Goal: Transaction & Acquisition: Purchase product/service

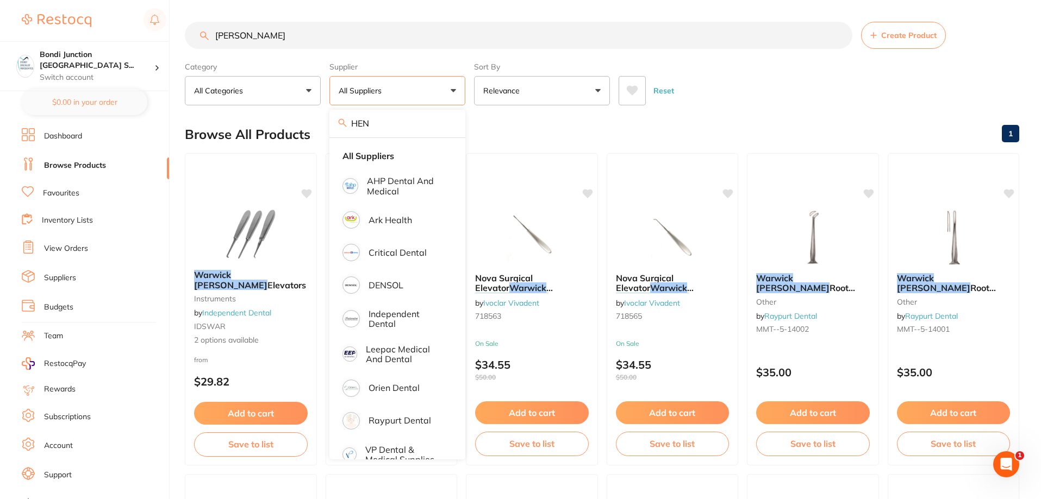
click at [826, 92] on div "Reset" at bounding box center [814, 86] width 392 height 38
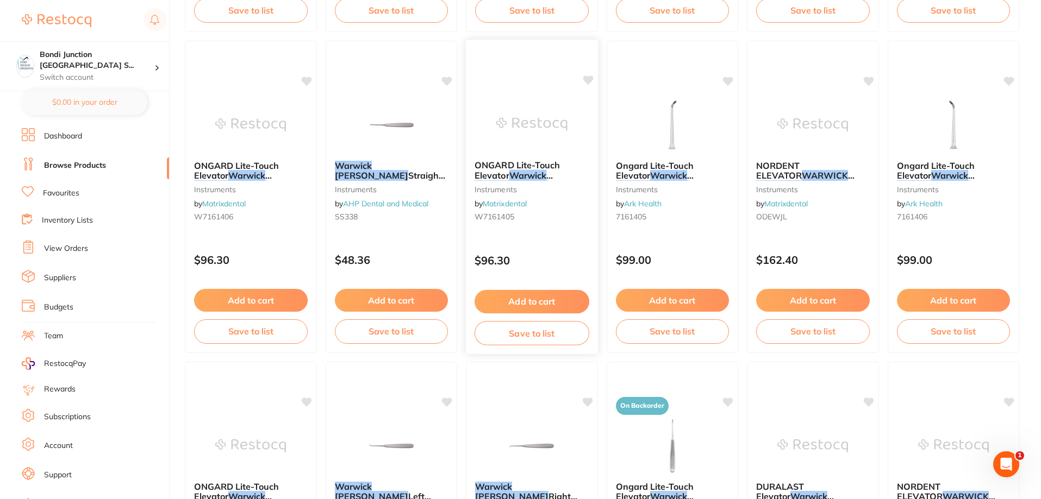
scroll to position [1250, 0]
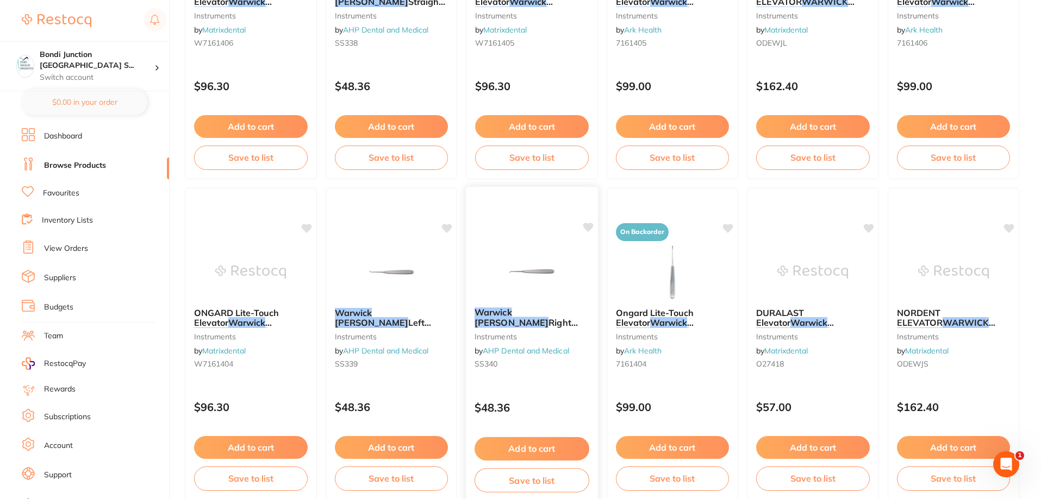
click at [538, 317] on em "[PERSON_NAME]" at bounding box center [511, 322] width 74 height 11
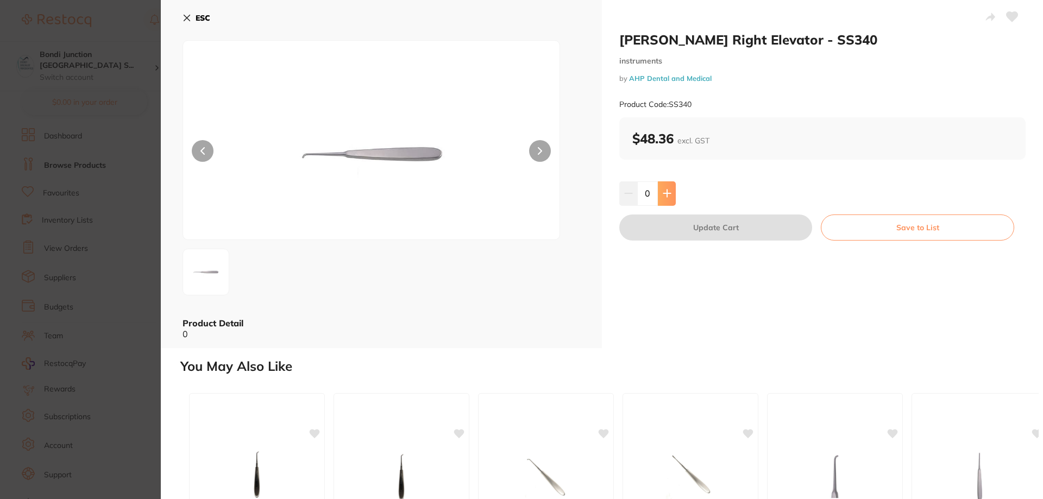
click at [670, 194] on button at bounding box center [667, 193] width 18 height 24
type input "1"
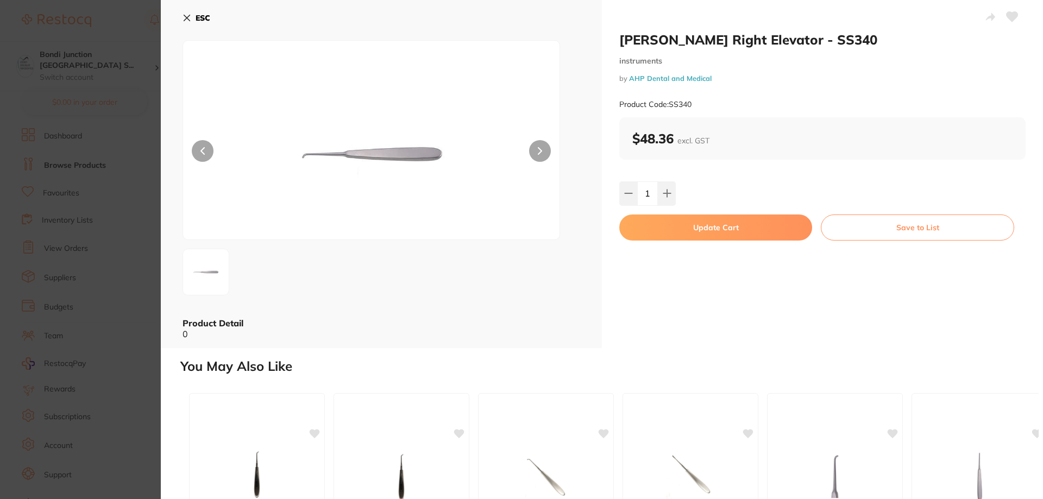
click at [698, 221] on button "Update Cart" at bounding box center [715, 228] width 193 height 26
checkbox input "false"
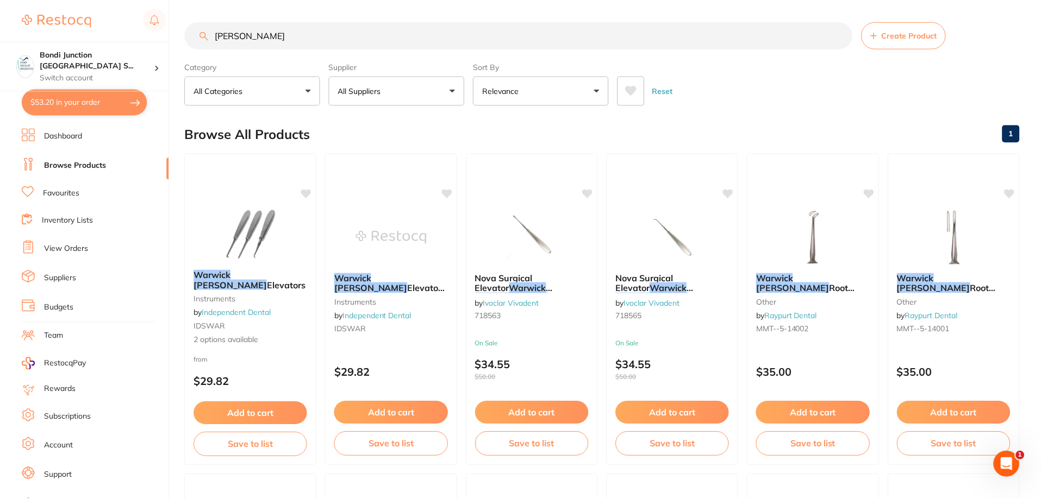
scroll to position [1250, 0]
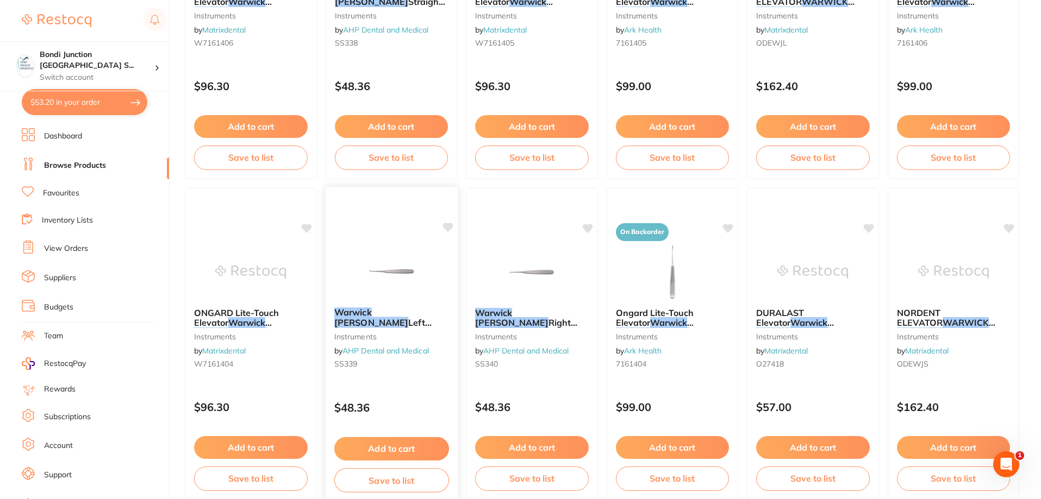
click at [361, 347] on link "AHP Dental and Medical" at bounding box center [385, 351] width 86 height 10
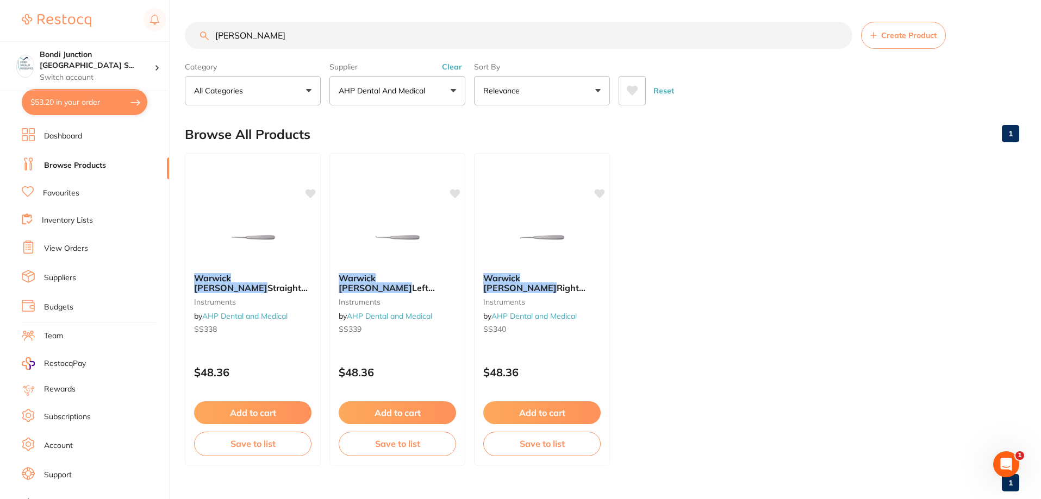
scroll to position [23, 0]
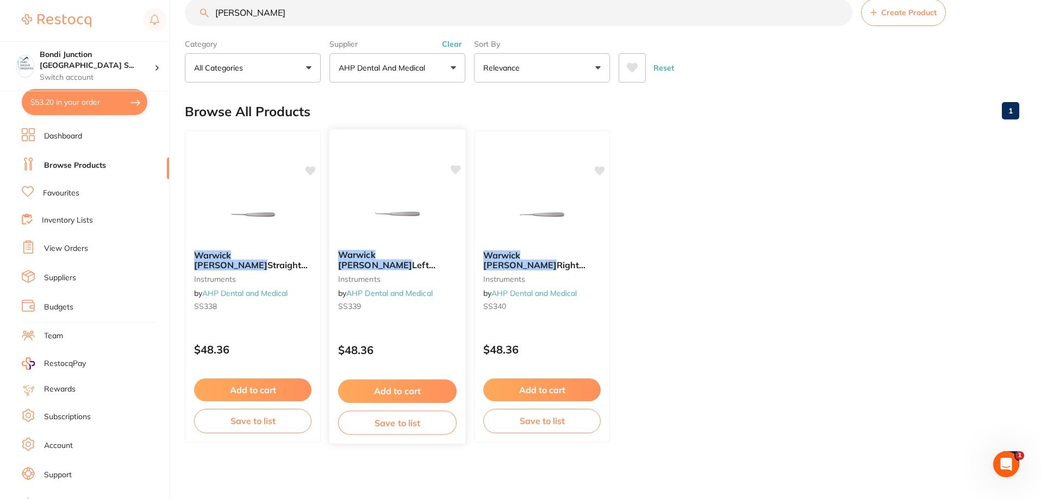
click at [387, 295] on link "AHP Dental and Medical" at bounding box center [389, 294] width 86 height 10
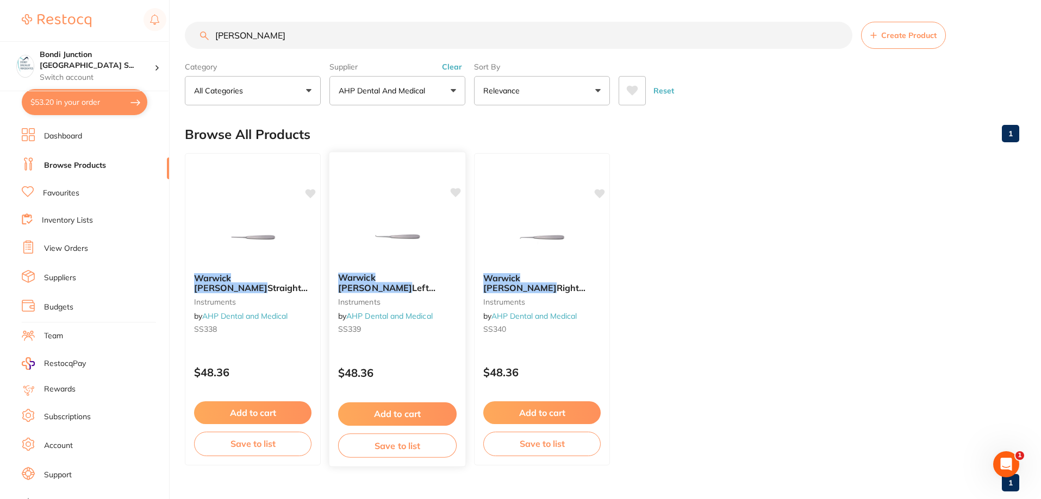
click at [397, 412] on button "Add to cart" at bounding box center [397, 414] width 118 height 23
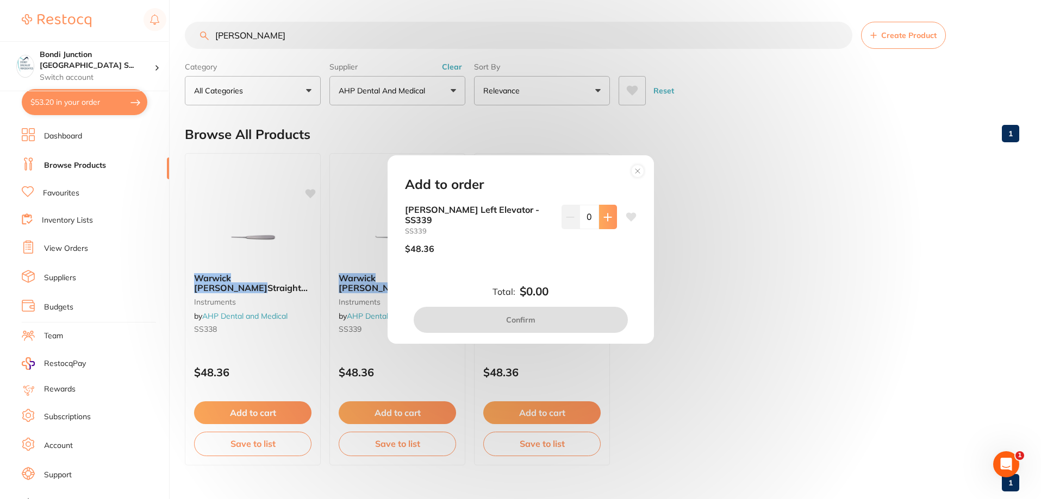
click at [604, 217] on icon at bounding box center [607, 217] width 7 height 7
type input "1"
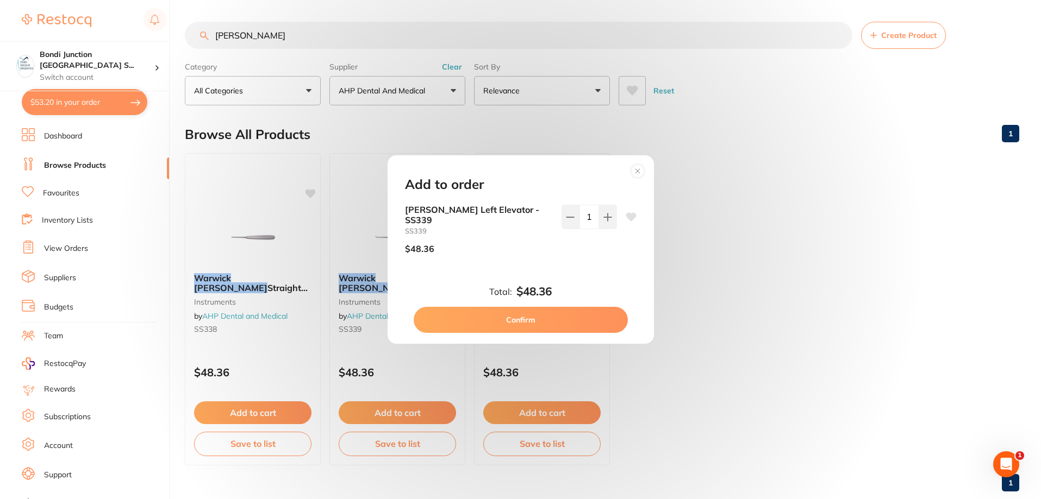
click at [521, 321] on button "Confirm" at bounding box center [520, 320] width 214 height 26
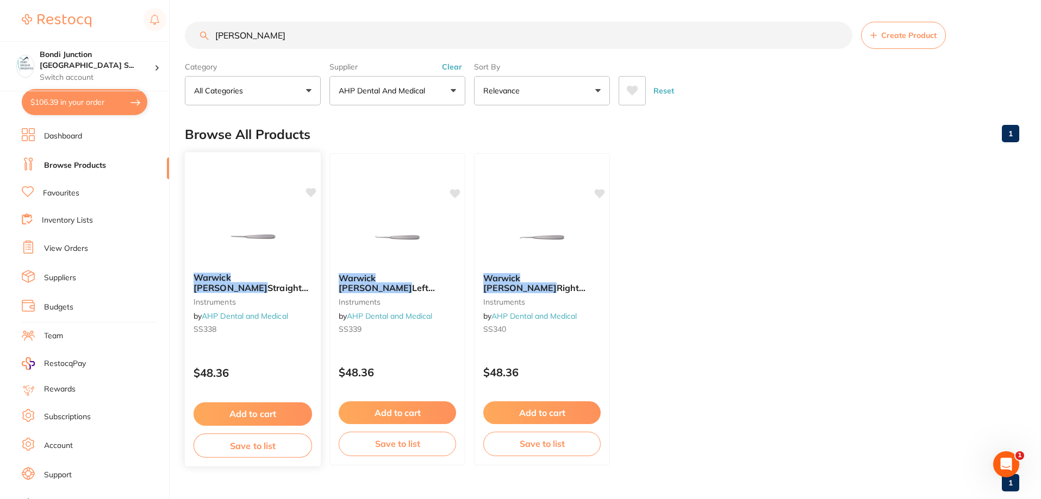
click at [241, 409] on button "Add to cart" at bounding box center [252, 414] width 118 height 23
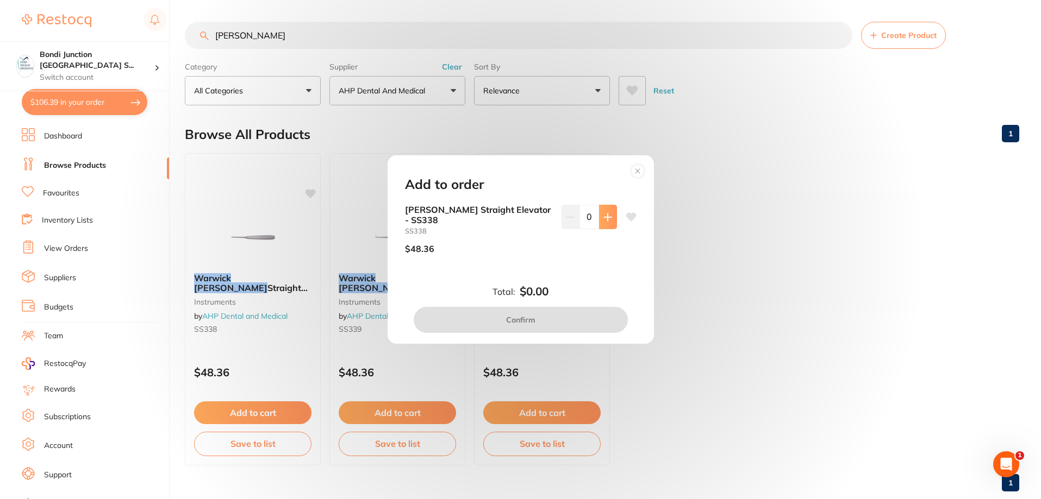
click at [612, 211] on button at bounding box center [608, 217] width 18 height 24
type input "1"
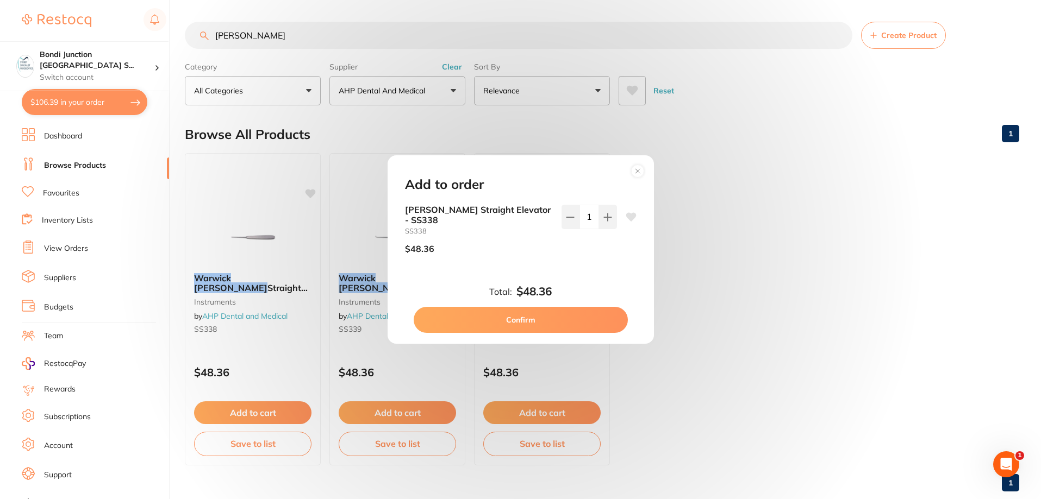
click at [535, 322] on button "Confirm" at bounding box center [520, 320] width 214 height 26
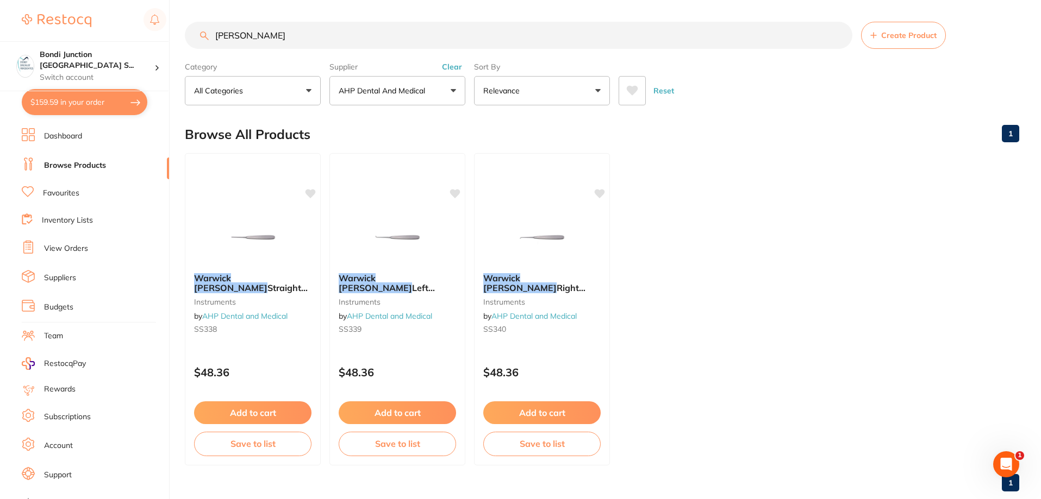
click at [290, 34] on input "[PERSON_NAME]" at bounding box center [518, 35] width 667 height 27
type input "w"
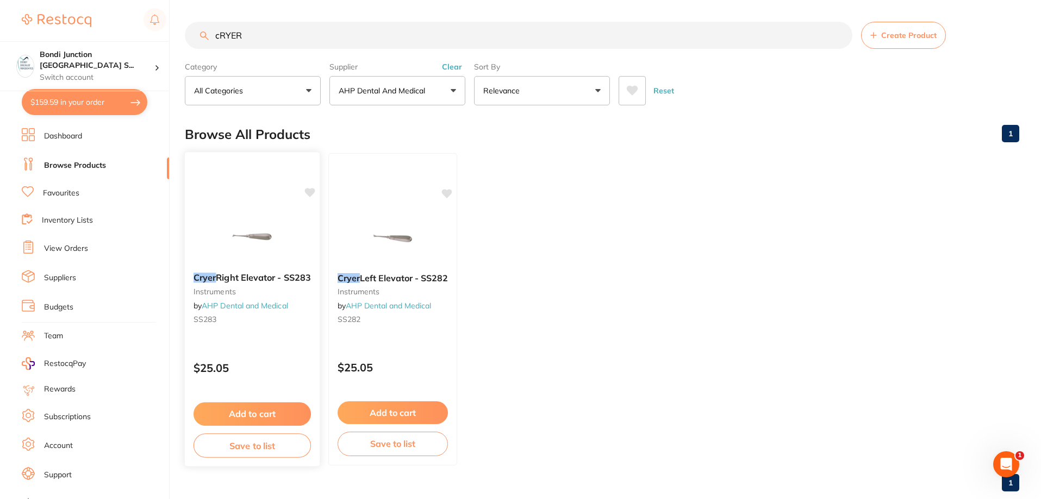
type input "cRYER"
click at [264, 408] on button "Add to cart" at bounding box center [251, 414] width 117 height 23
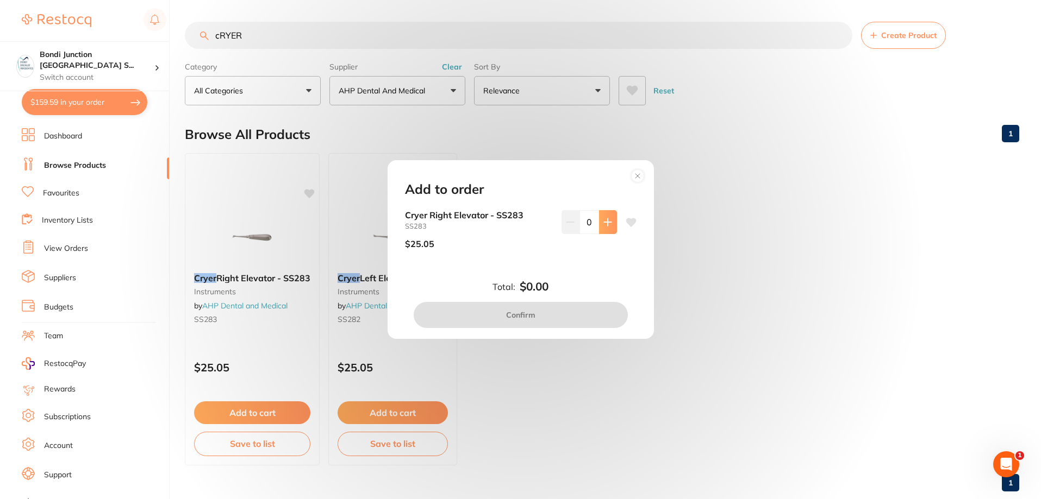
click at [611, 222] on button at bounding box center [608, 222] width 18 height 24
type input "1"
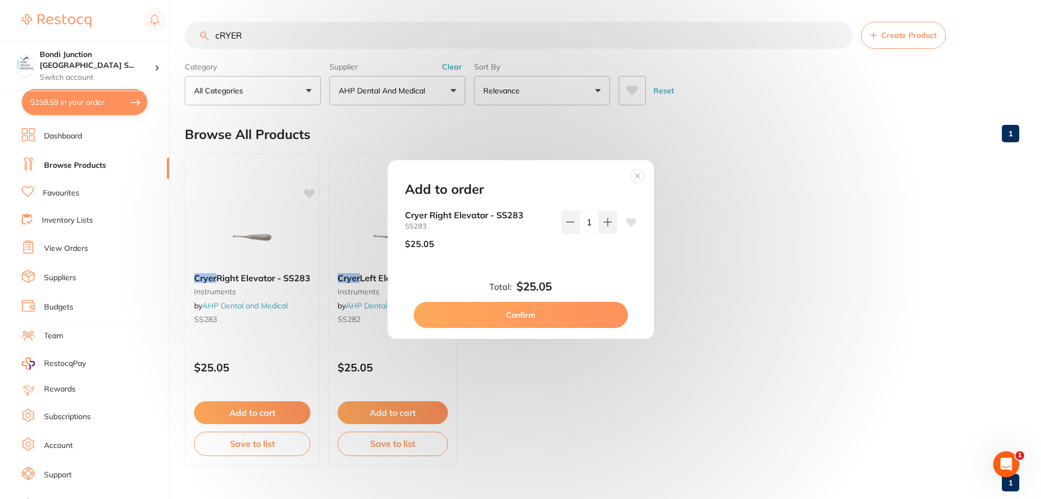
click at [538, 314] on button "Confirm" at bounding box center [520, 315] width 214 height 26
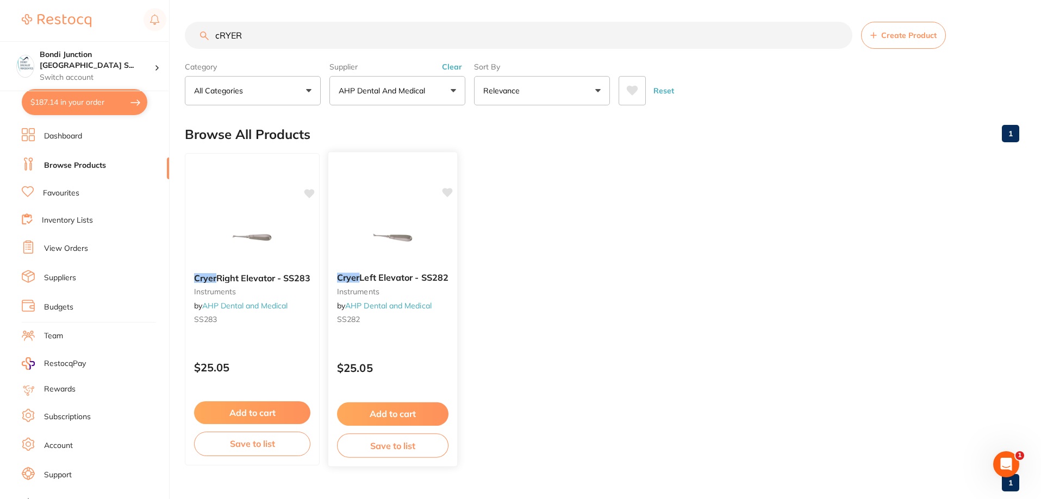
click at [394, 411] on button "Add to cart" at bounding box center [392, 414] width 111 height 23
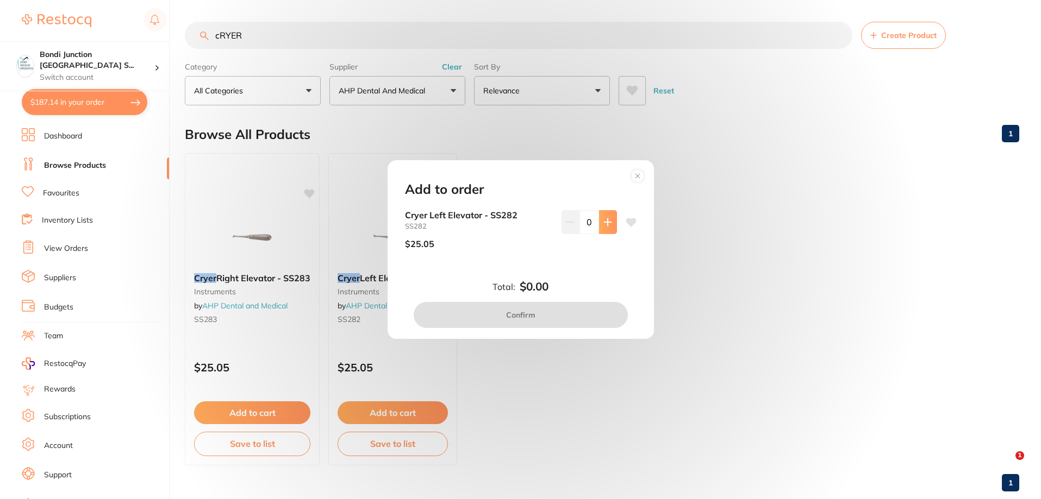
click at [603, 225] on icon at bounding box center [607, 222] width 9 height 9
type input "1"
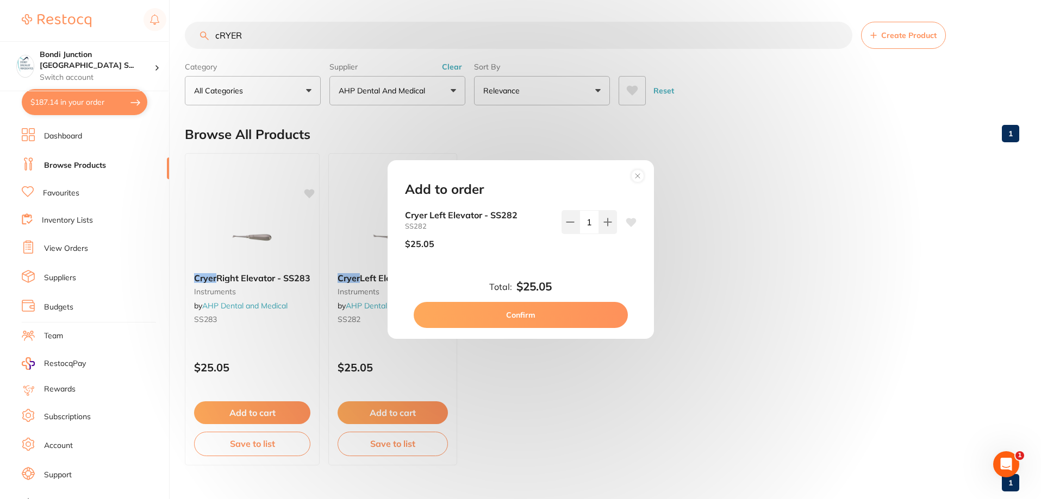
click at [527, 321] on button "Confirm" at bounding box center [520, 315] width 214 height 26
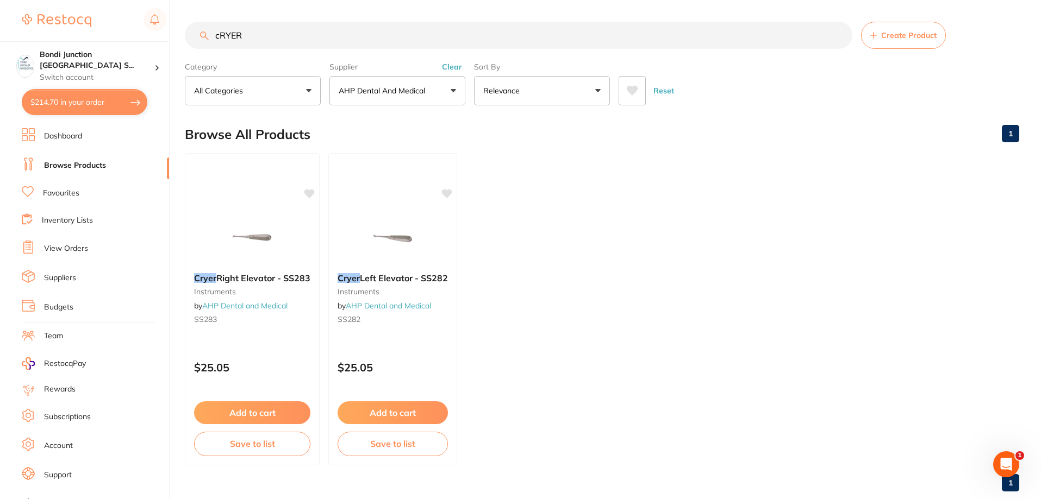
click at [265, 35] on input "cRYER" at bounding box center [518, 35] width 667 height 27
type input "c"
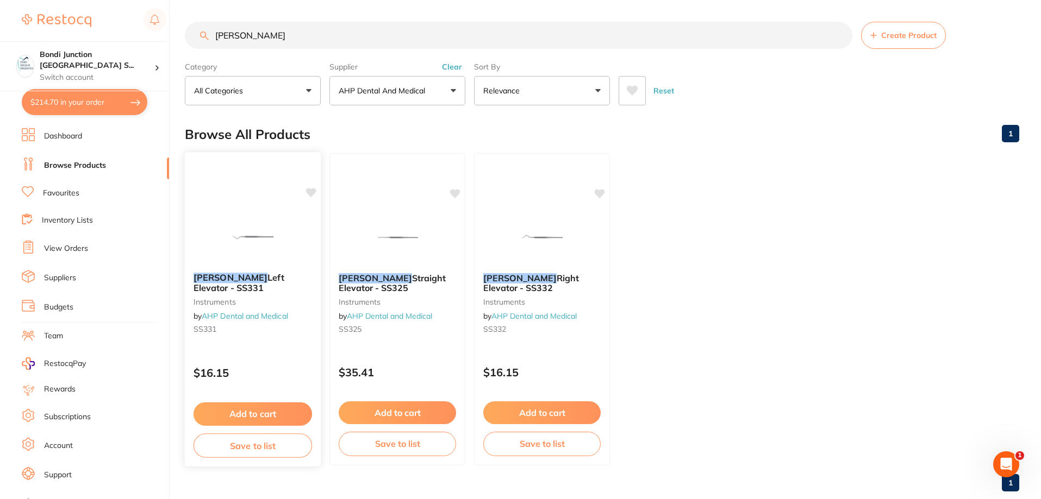
click at [220, 281] on em "[PERSON_NAME]" at bounding box center [230, 277] width 74 height 11
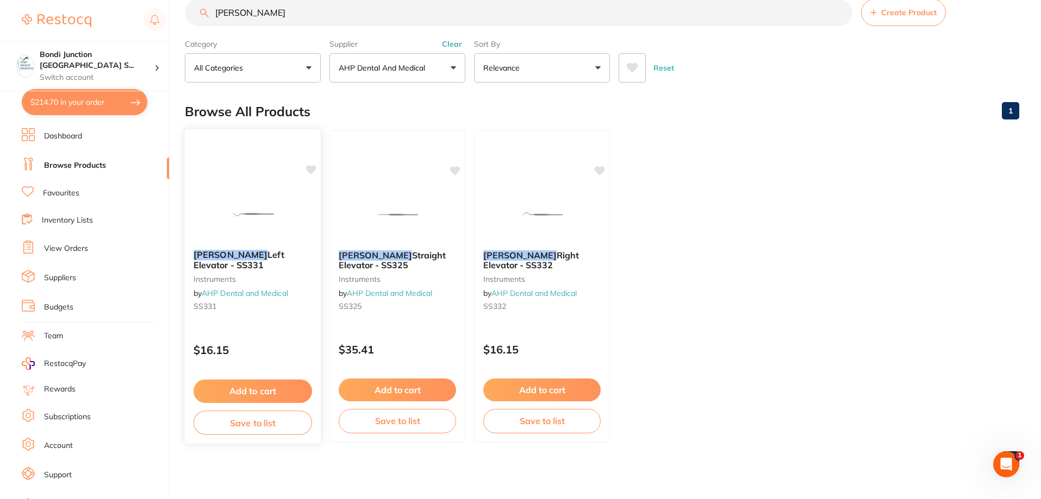
click at [231, 258] on em "[PERSON_NAME]" at bounding box center [230, 254] width 74 height 11
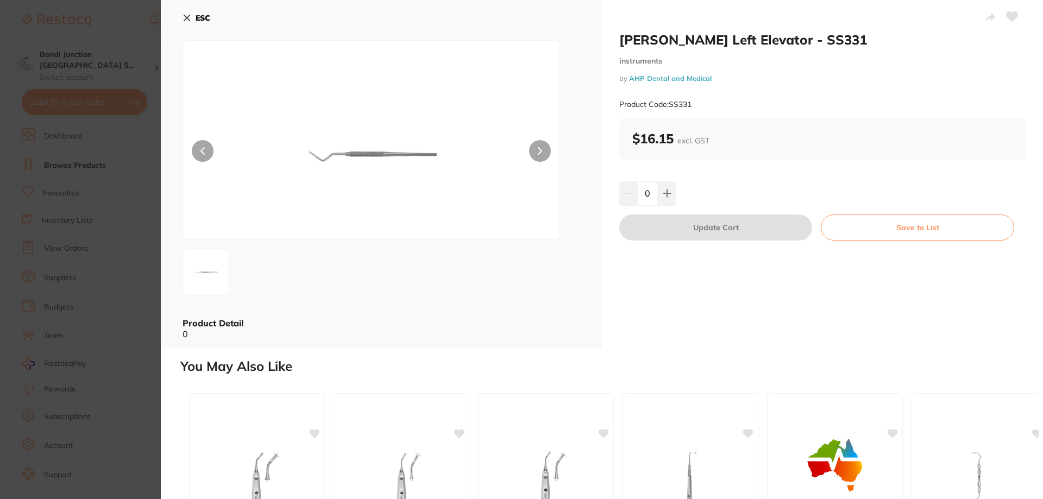
click at [187, 17] on icon at bounding box center [187, 18] width 6 height 6
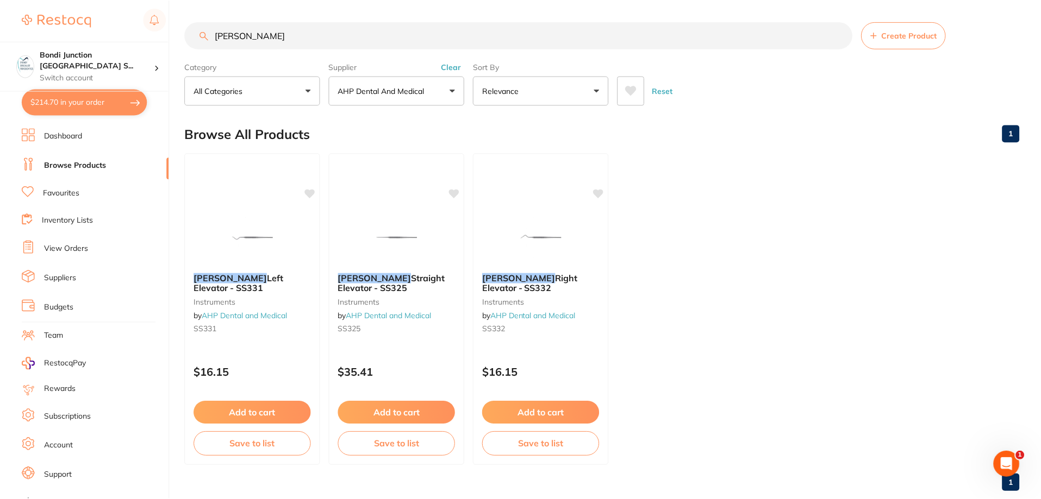
scroll to position [23, 0]
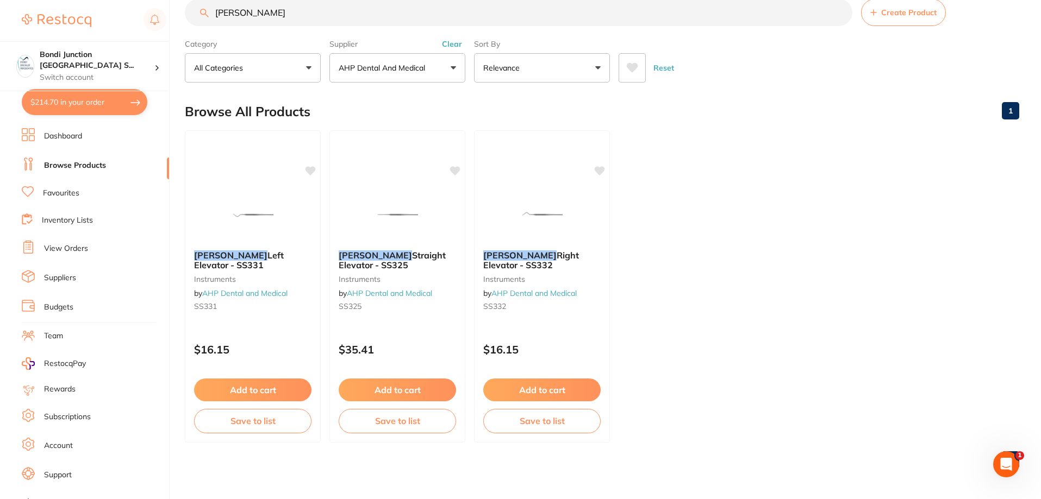
click at [277, 8] on input "[PERSON_NAME]" at bounding box center [518, 12] width 667 height 27
type input "h"
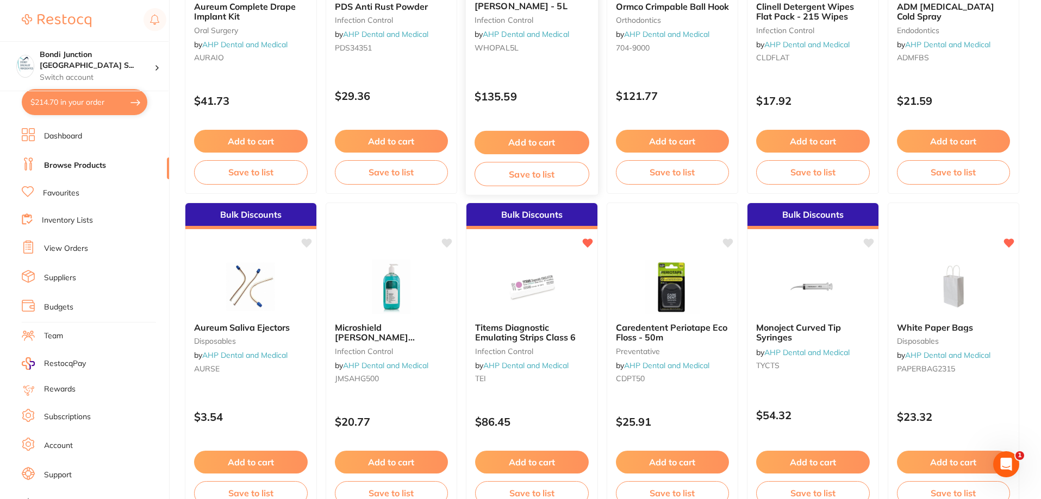
scroll to position [0, 0]
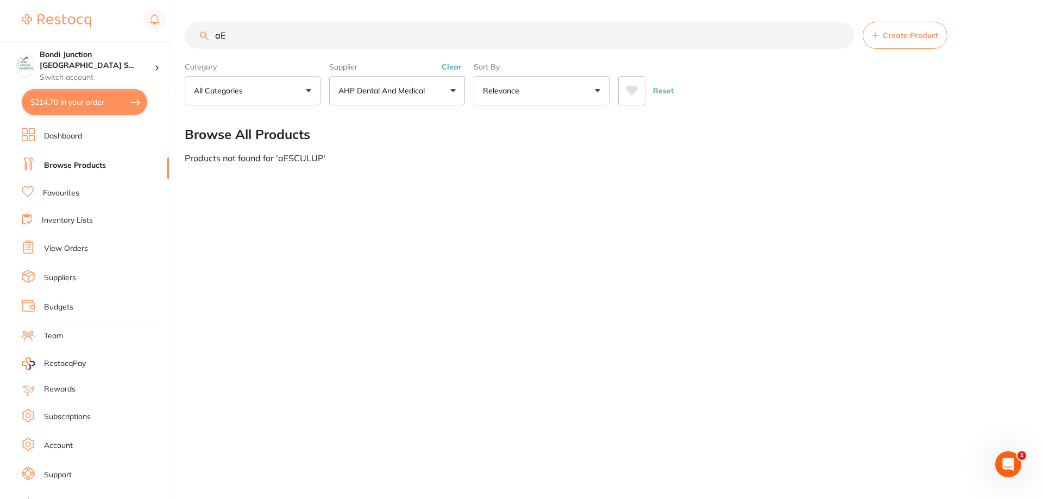
type input "a"
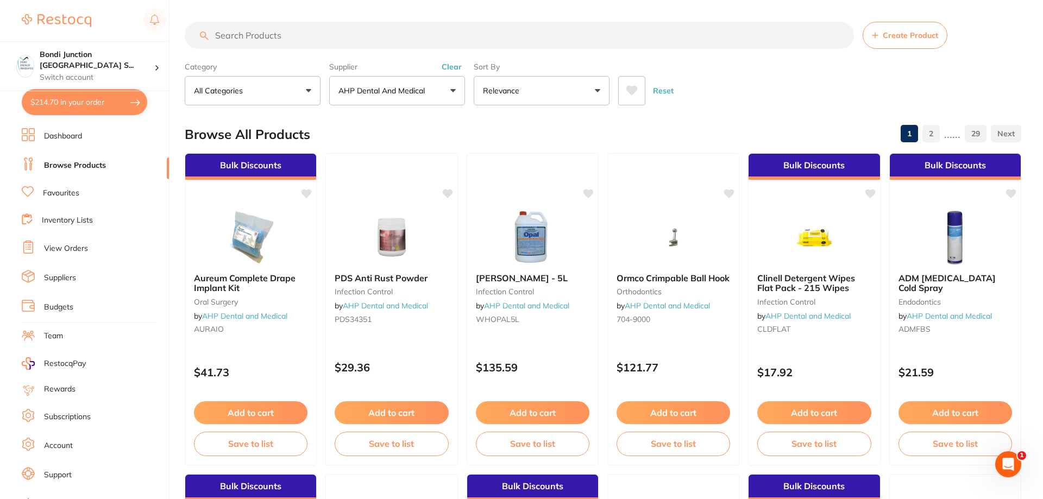
type input "a"
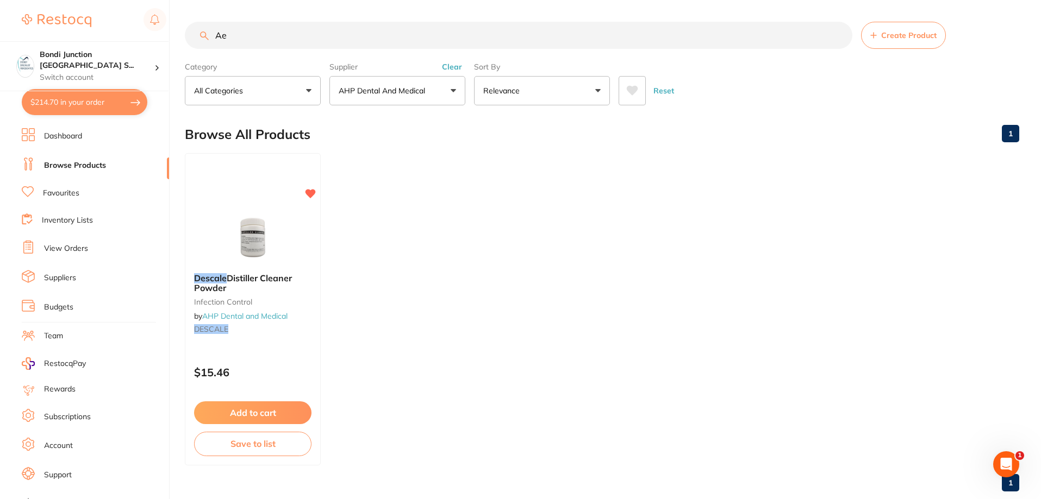
type input "A"
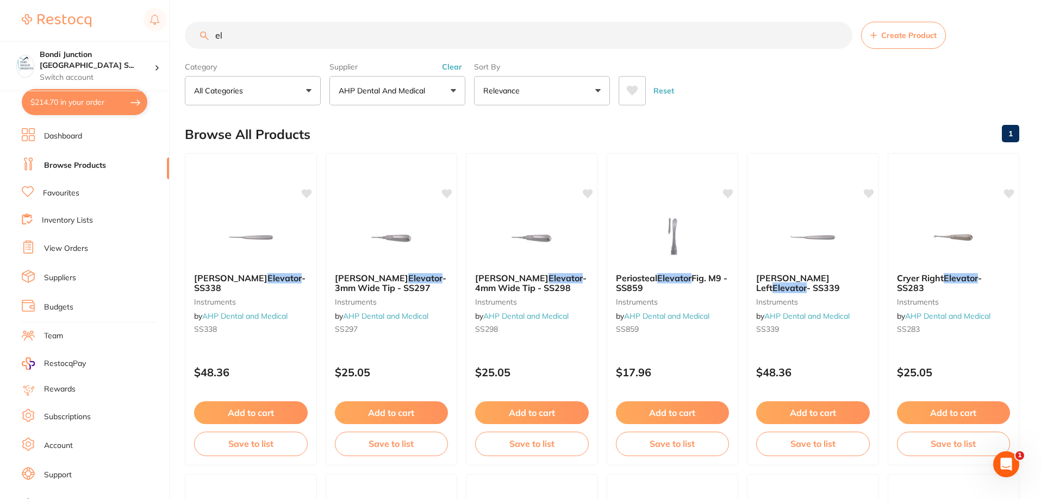
type input "e"
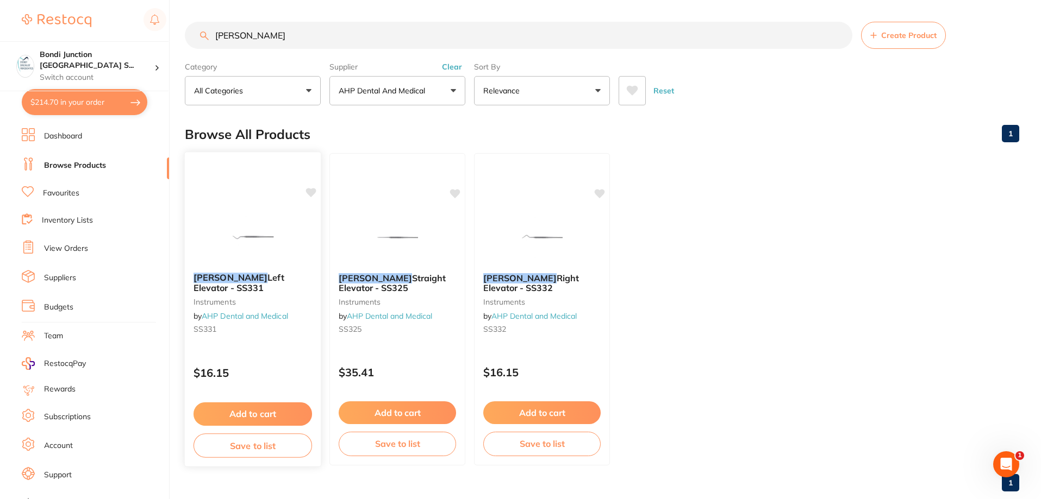
type input "[PERSON_NAME]"
click at [270, 283] on span "Left Elevator - SS331" at bounding box center [238, 282] width 91 height 21
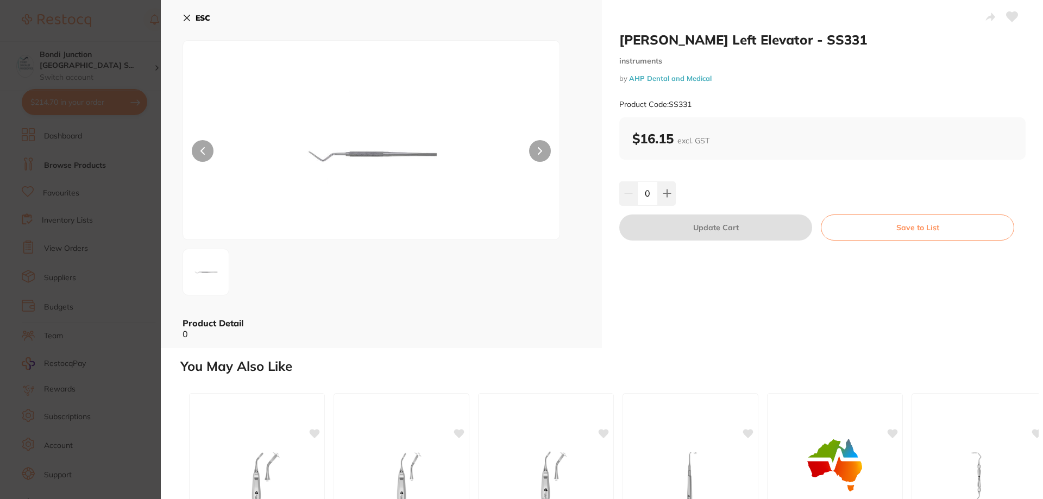
click at [183, 17] on icon at bounding box center [187, 18] width 9 height 9
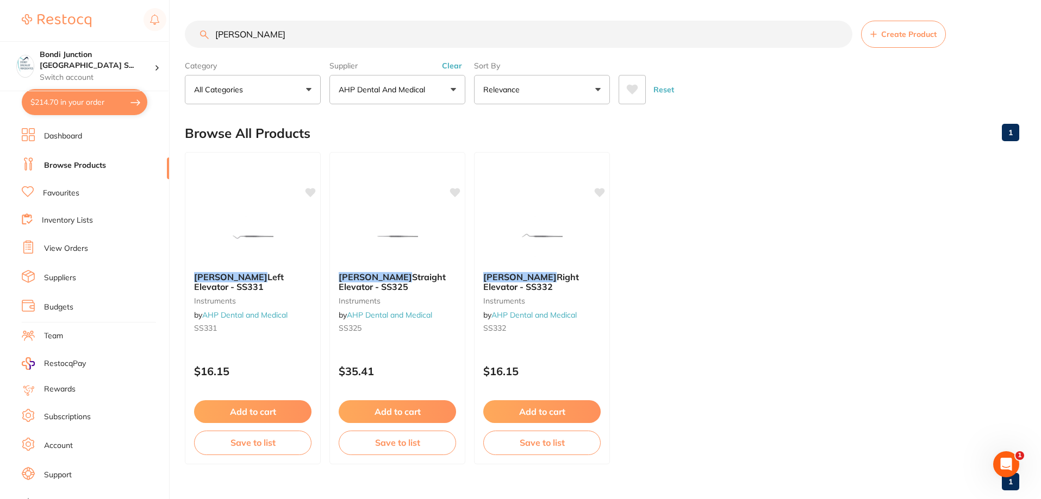
click at [117, 98] on button "$214.70 in your order" at bounding box center [85, 102] width 126 height 26
checkbox input "true"
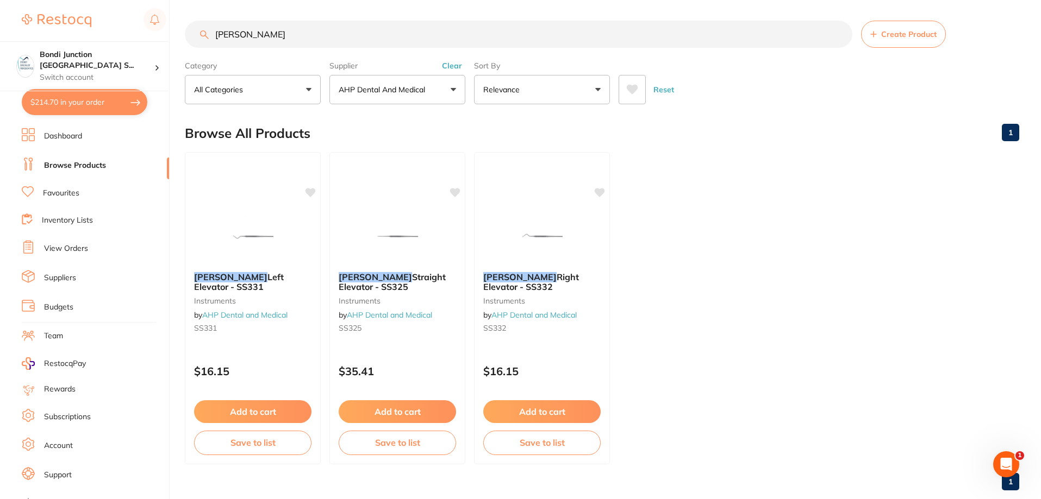
checkbox input "true"
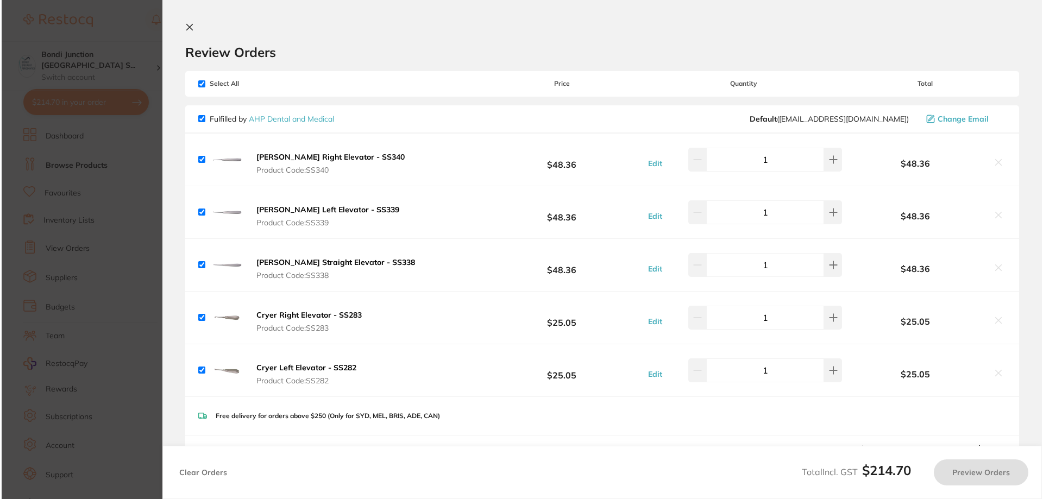
scroll to position [0, 0]
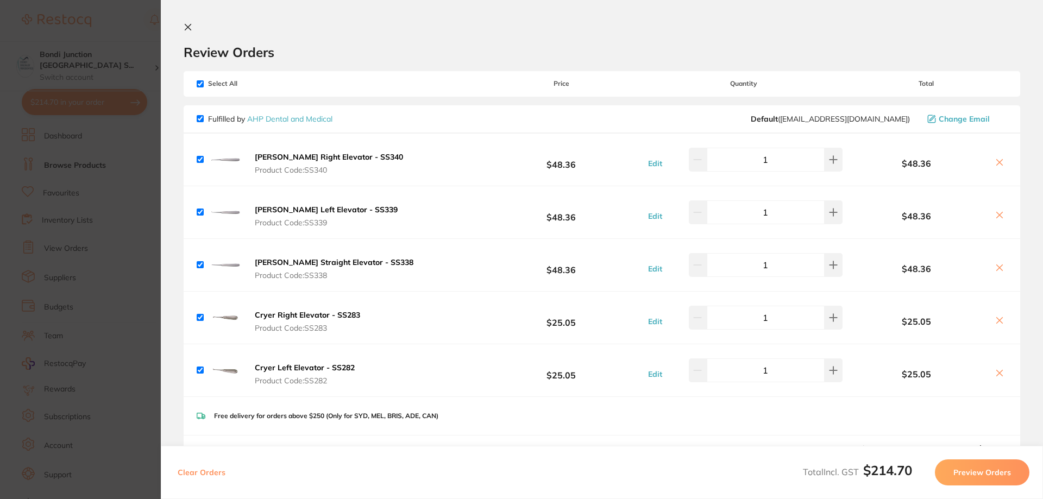
click at [971, 475] on button "Preview Orders" at bounding box center [982, 473] width 95 height 26
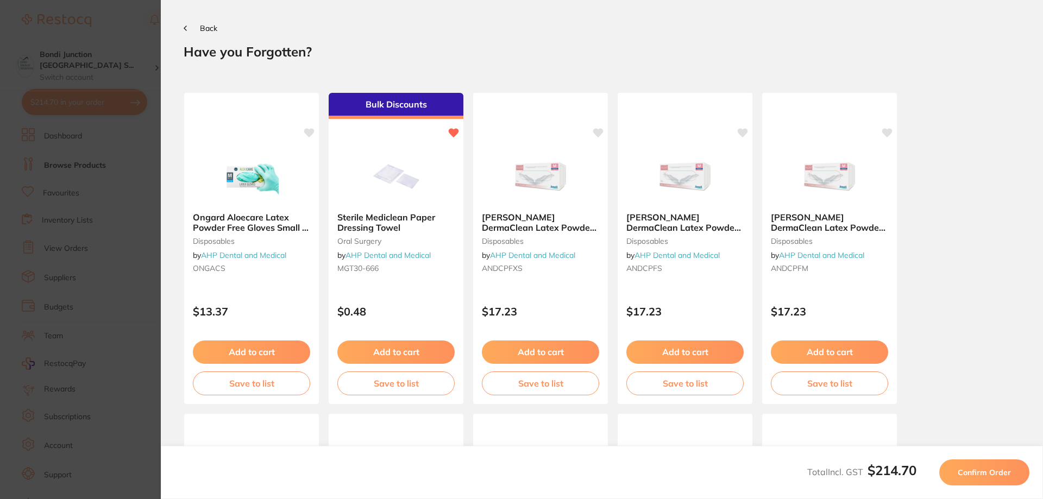
click at [971, 475] on span "Confirm Order" at bounding box center [984, 473] width 53 height 10
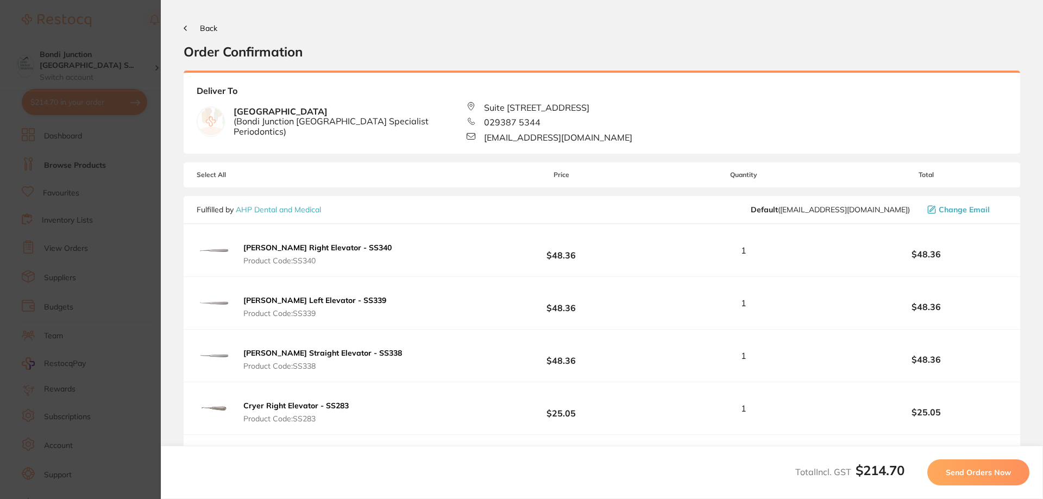
click at [971, 475] on span "Send Orders Now" at bounding box center [978, 473] width 65 height 10
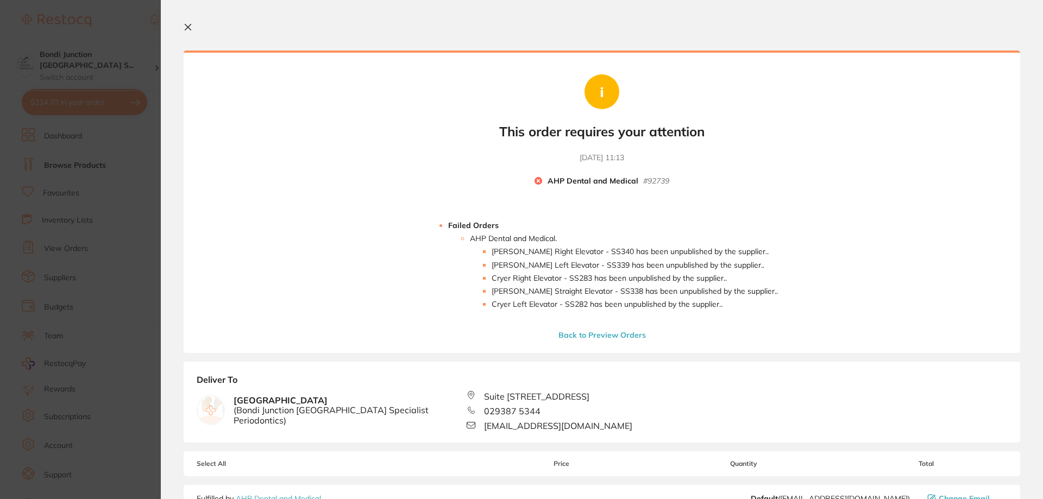
click at [591, 337] on button "Back to Preview Orders" at bounding box center [602, 335] width 94 height 10
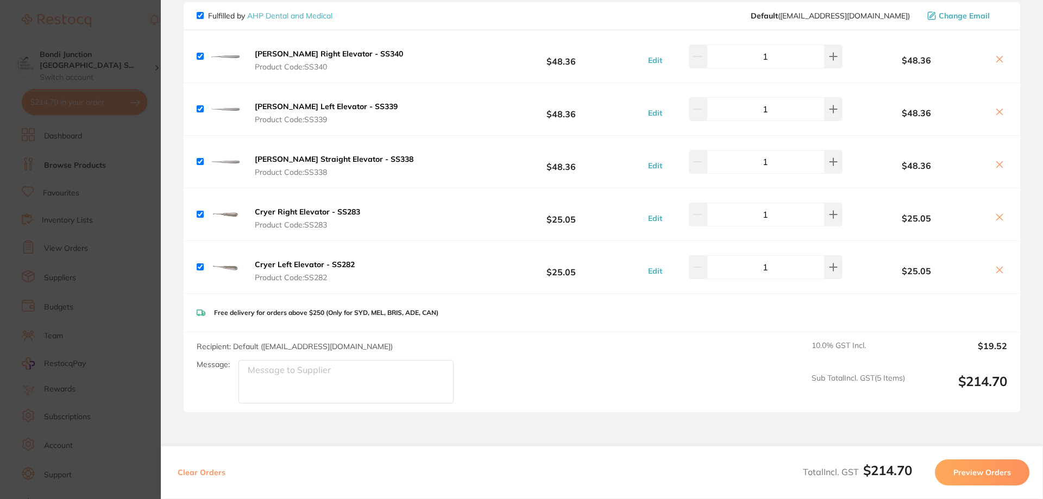
scroll to position [189, 0]
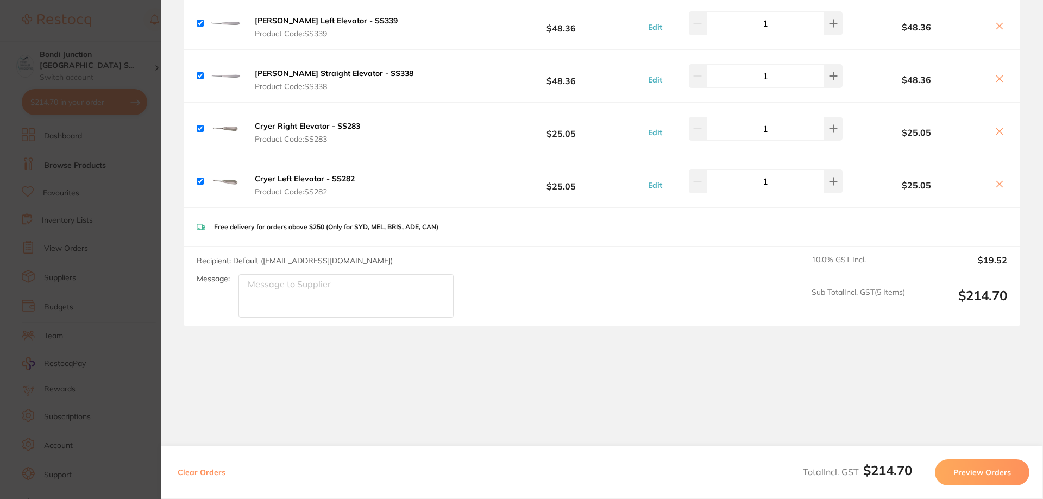
click at [1007, 477] on button "Preview Orders" at bounding box center [982, 473] width 95 height 26
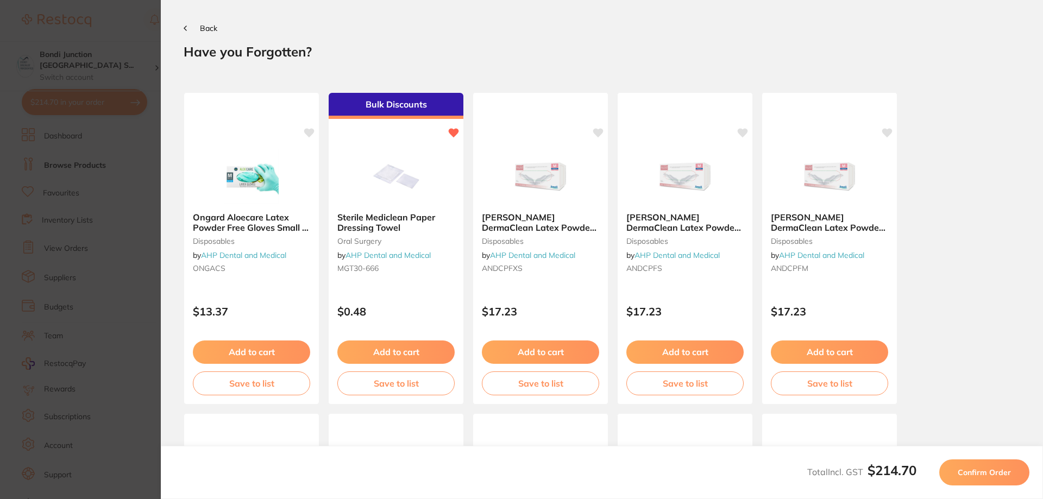
scroll to position [0, 0]
click at [990, 472] on span "Confirm Order" at bounding box center [984, 473] width 53 height 10
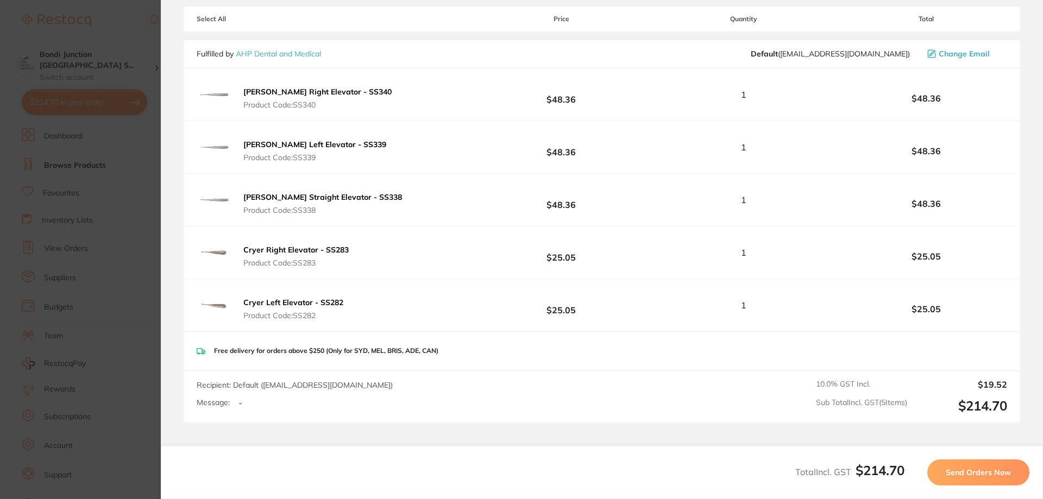
scroll to position [153, 0]
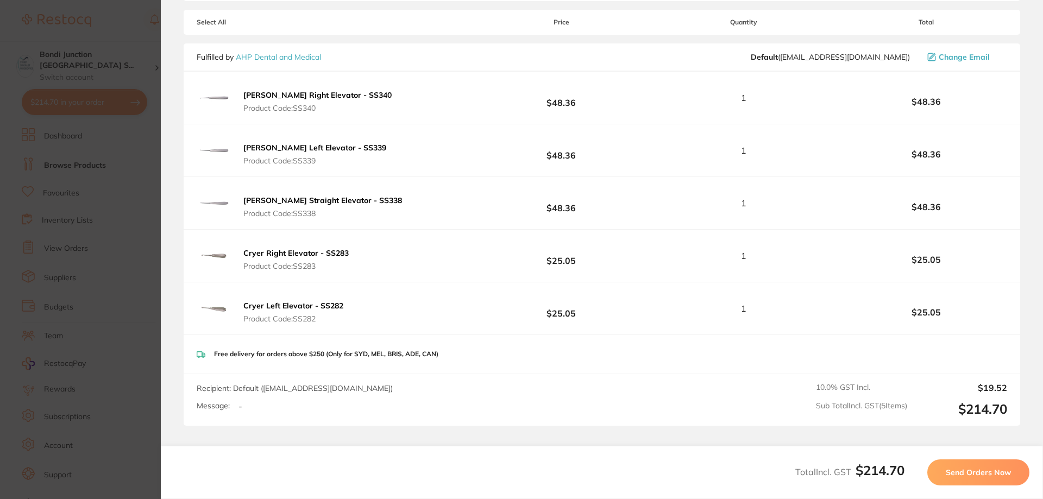
click at [984, 471] on span "Send Orders Now" at bounding box center [978, 473] width 65 height 10
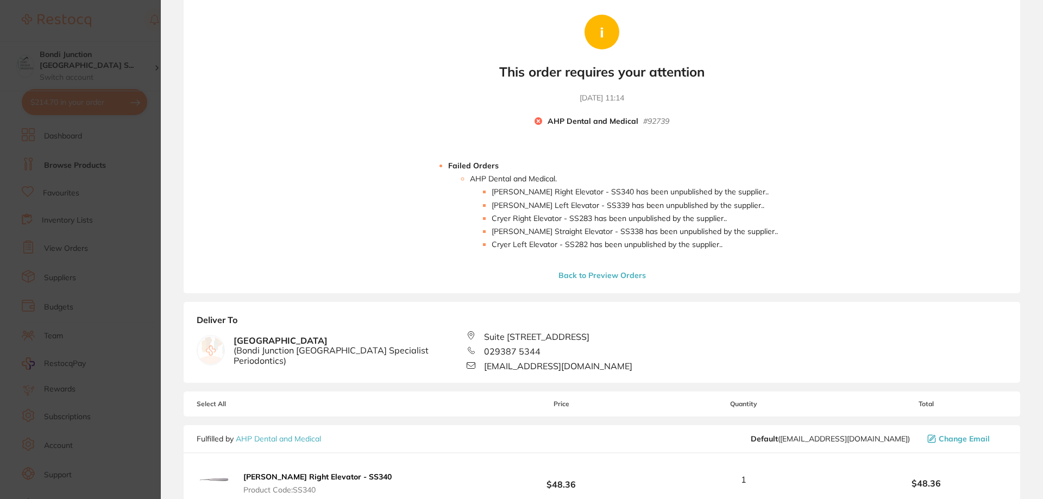
scroll to position [0, 0]
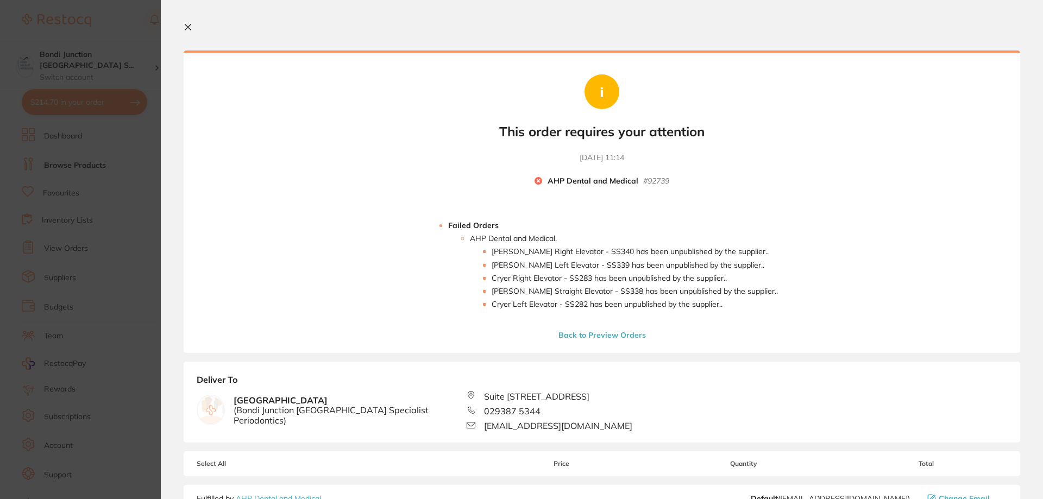
click at [190, 26] on icon at bounding box center [188, 27] width 6 height 6
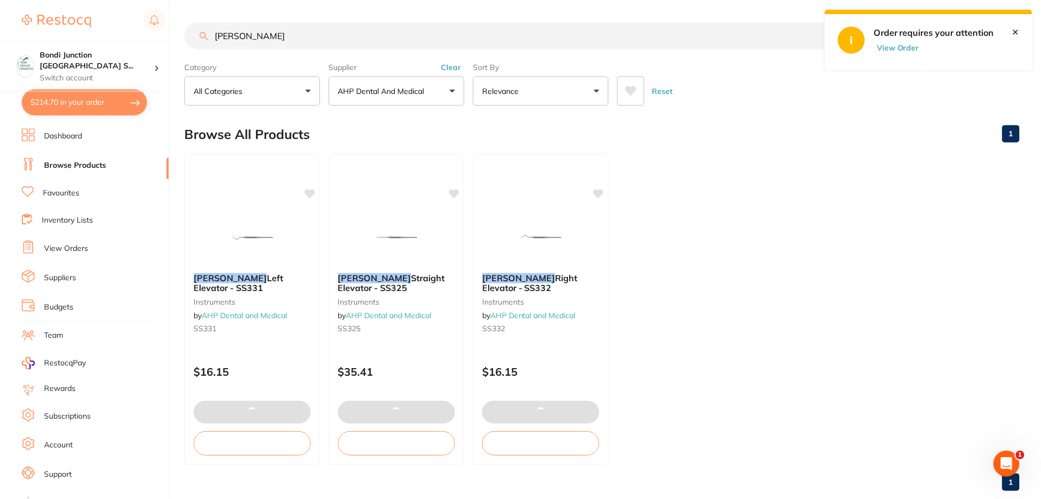
scroll to position [1, 0]
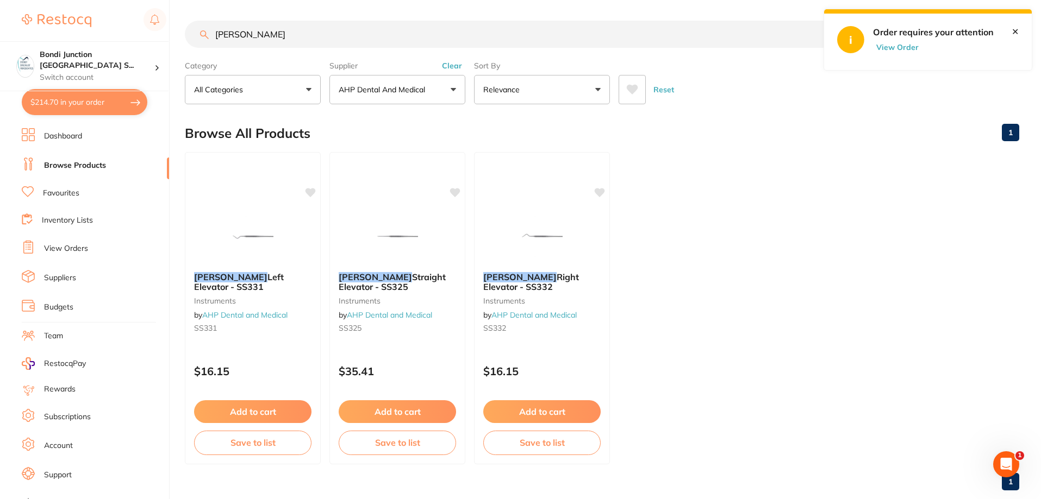
click at [82, 105] on button "$214.70 in your order" at bounding box center [85, 102] width 126 height 26
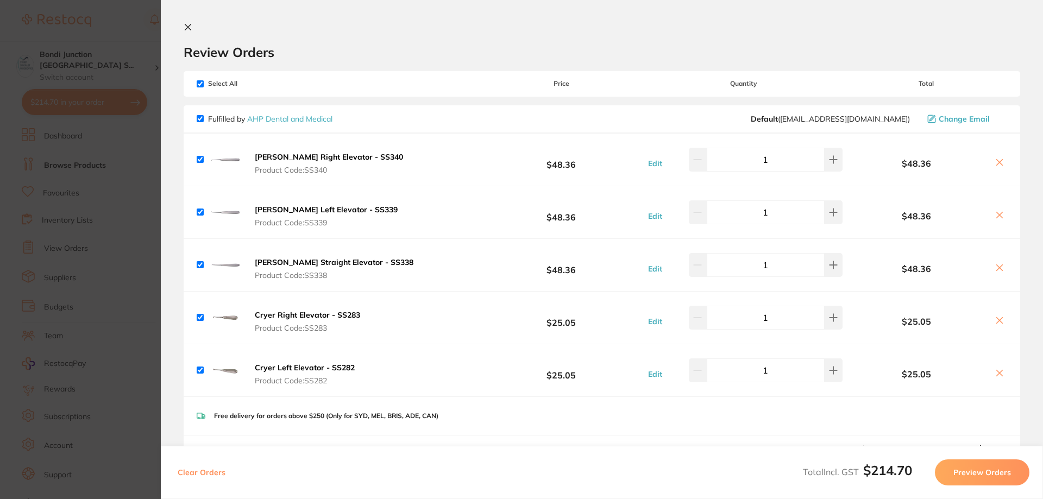
click at [995, 153] on div "$48.36" at bounding box center [926, 159] width 162 height 19
click at [998, 164] on icon at bounding box center [1000, 163] width 6 height 6
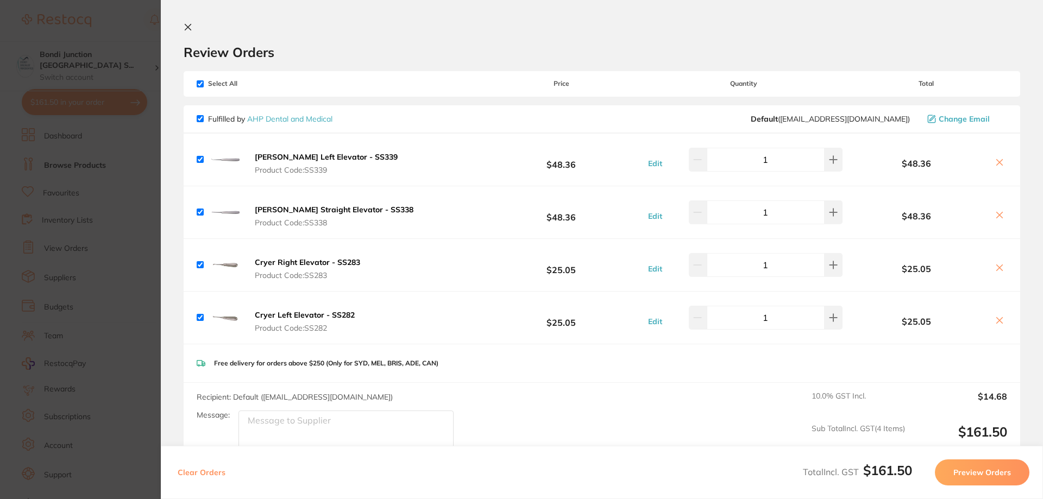
click at [997, 215] on icon at bounding box center [999, 215] width 9 height 9
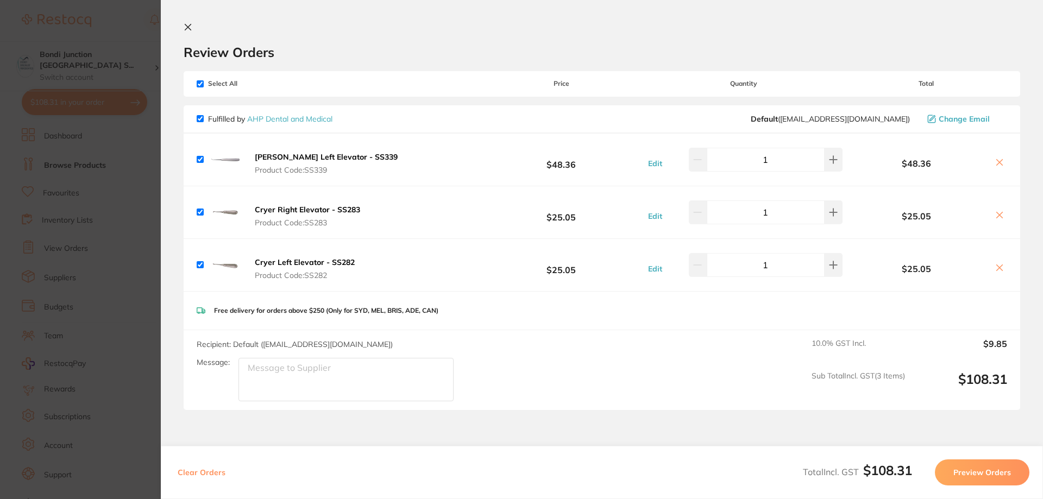
click at [995, 164] on icon at bounding box center [999, 162] width 9 height 9
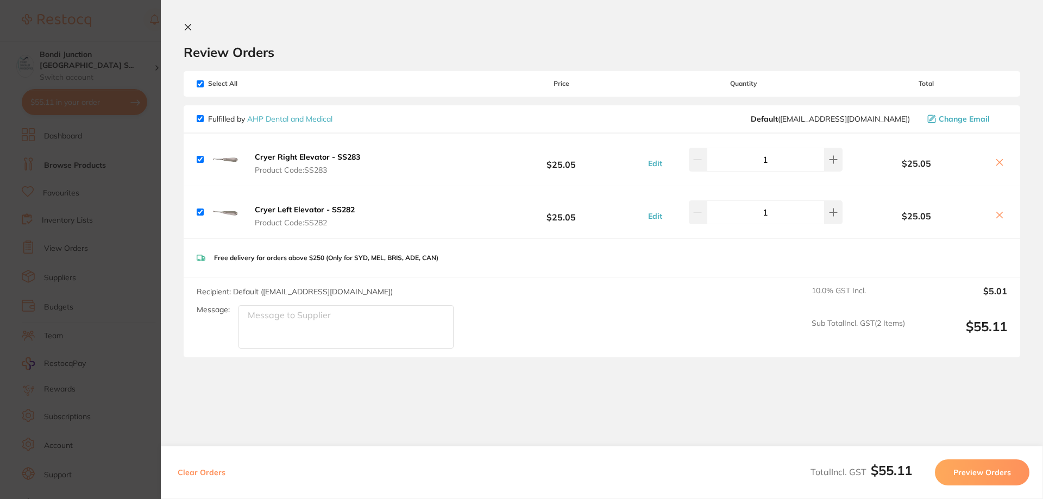
click at [995, 215] on icon at bounding box center [999, 215] width 9 height 9
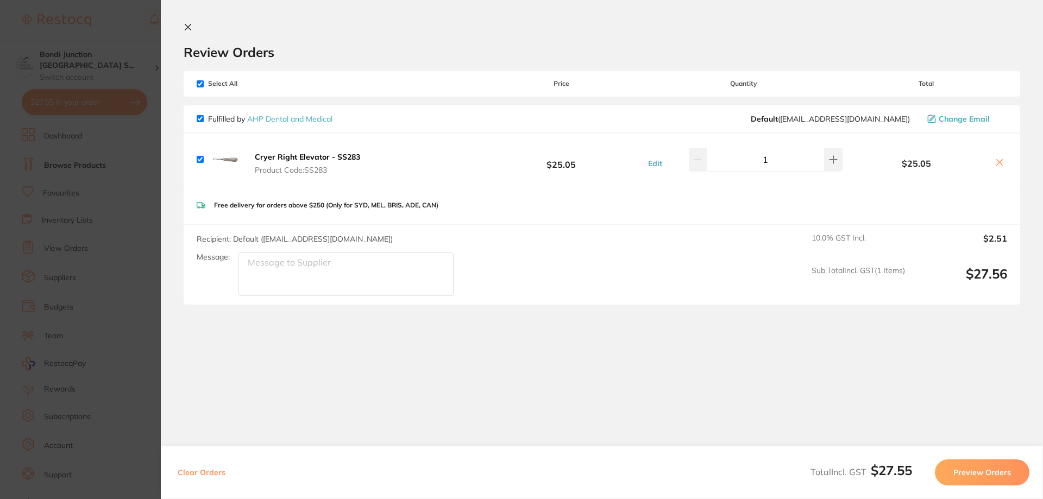
click at [996, 161] on icon at bounding box center [999, 162] width 9 height 9
checkbox input "false"
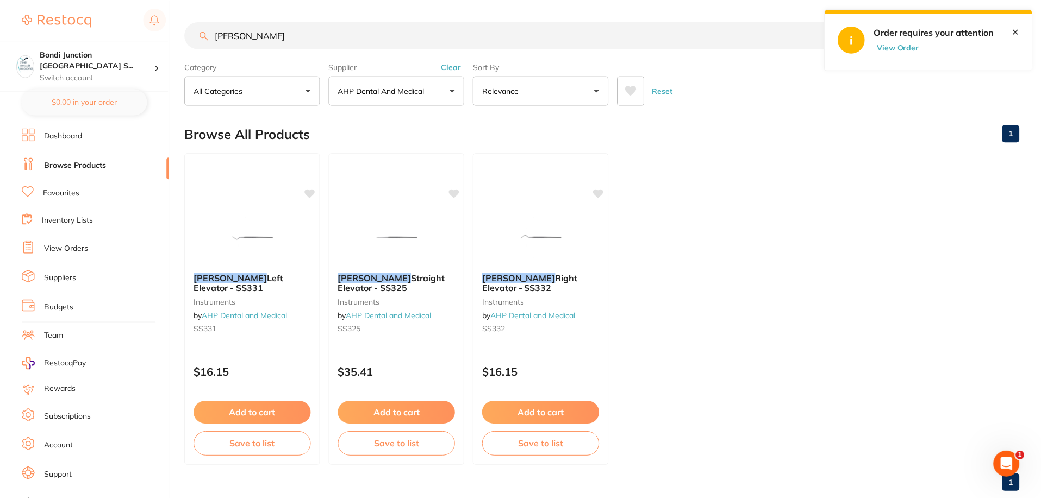
scroll to position [1, 0]
